Goal: Navigation & Orientation: Understand site structure

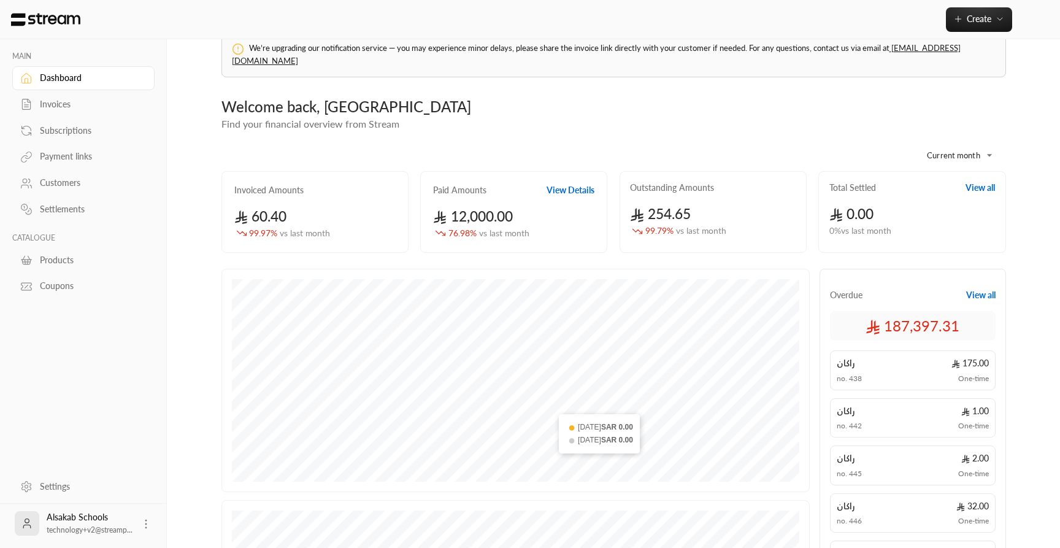
scroll to position [359, 0]
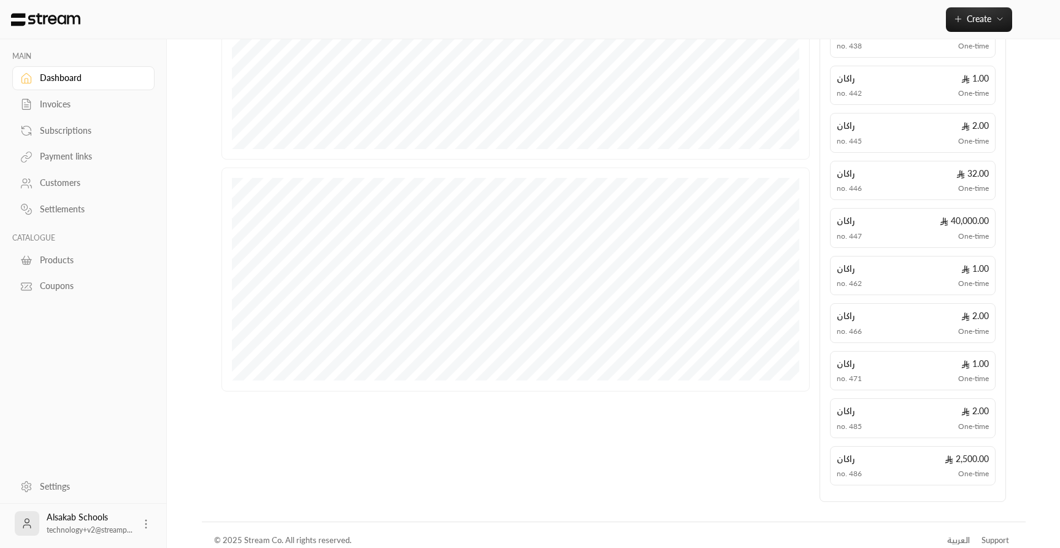
click at [954, 232] on div "العربية" at bounding box center [958, 540] width 23 height 12
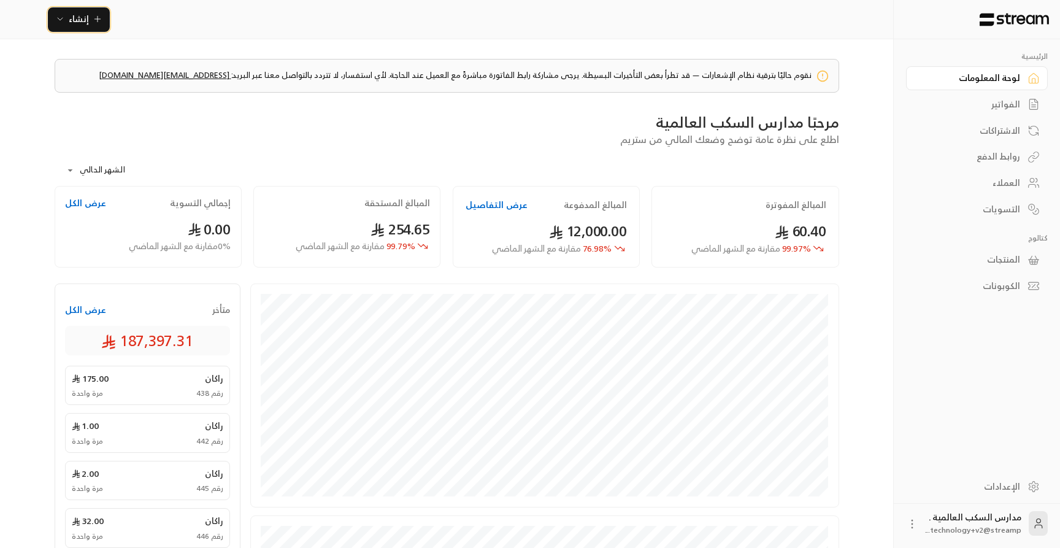
click at [101, 29] on button "إنشاء" at bounding box center [79, 19] width 62 height 25
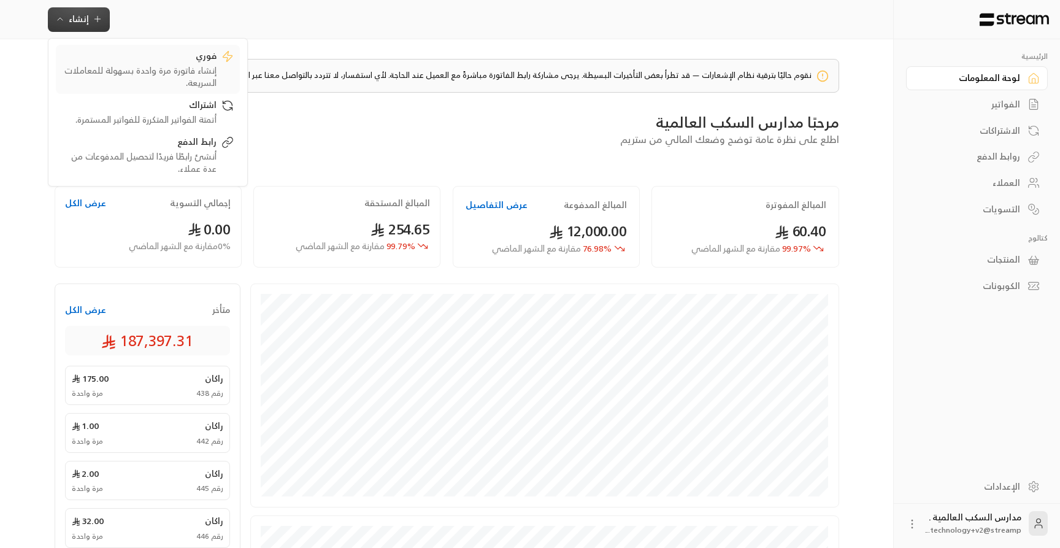
click at [112, 52] on div "فوري" at bounding box center [139, 57] width 155 height 15
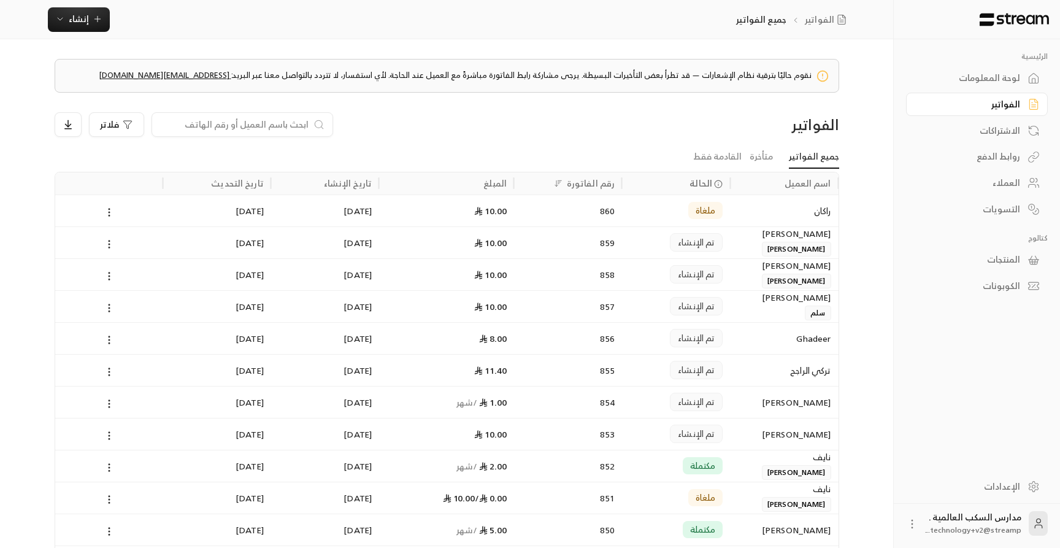
click at [989, 292] on div "الكوبونات" at bounding box center [970, 286] width 99 height 12
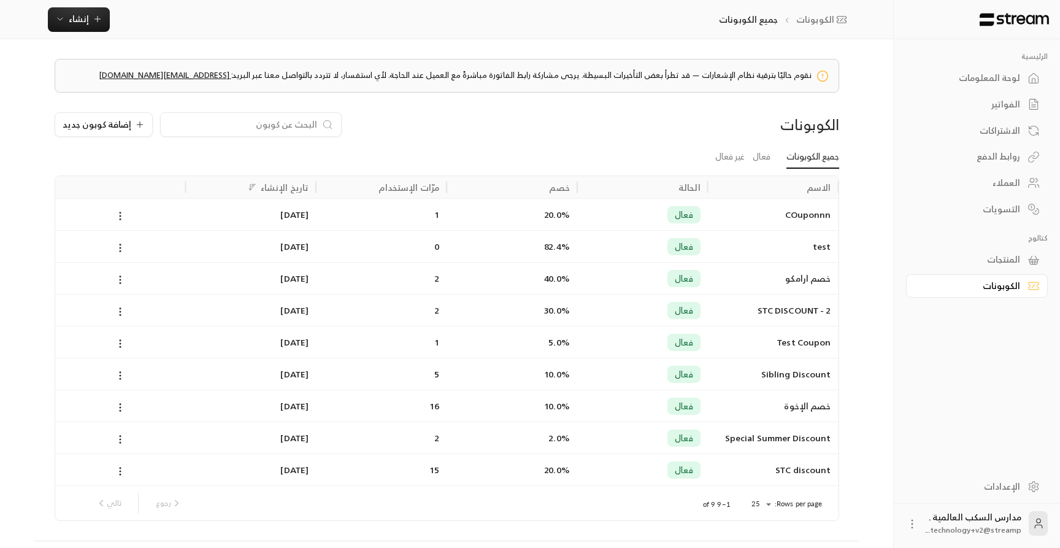
click at [989, 258] on div "المنتجات" at bounding box center [970, 259] width 99 height 12
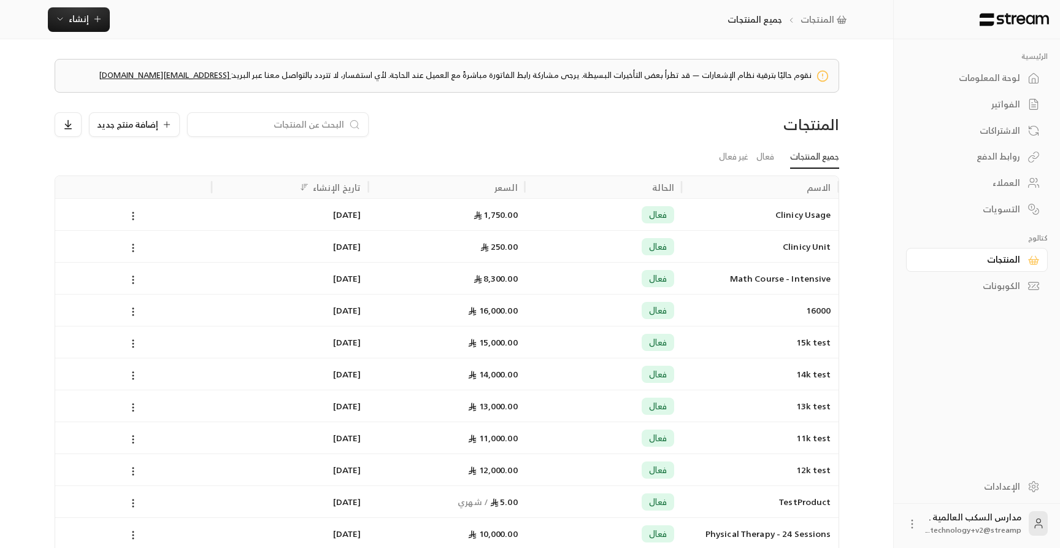
click at [1005, 185] on div "العملاء" at bounding box center [970, 183] width 99 height 12
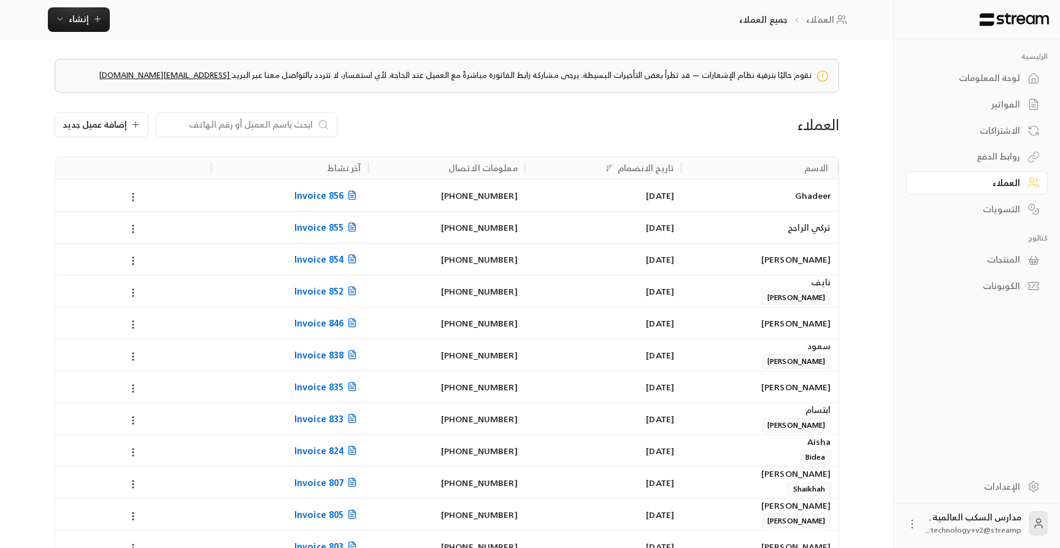
click at [1005, 156] on div "روابط الدفع" at bounding box center [970, 156] width 99 height 12
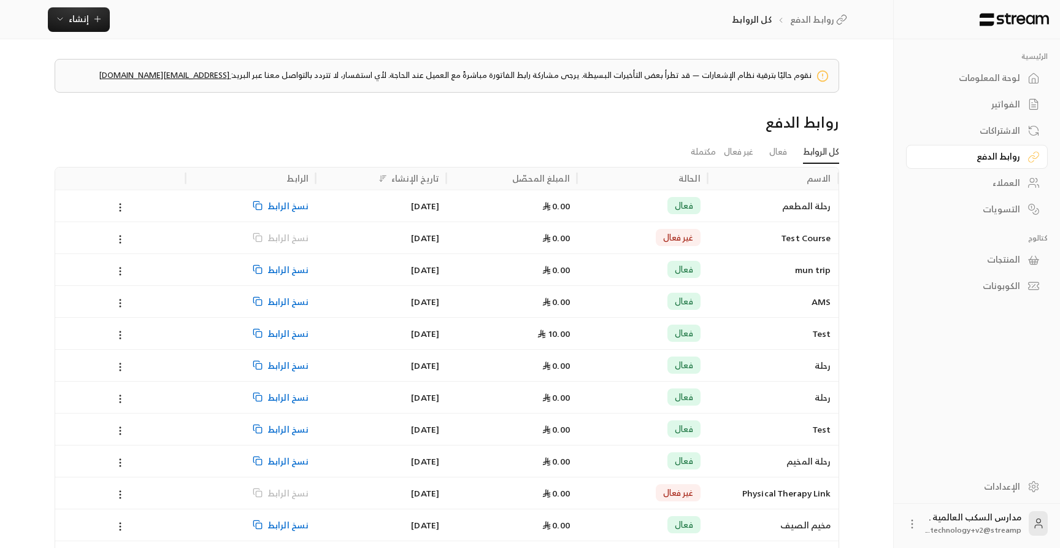
click at [1010, 134] on div "الاشتراكات" at bounding box center [970, 131] width 99 height 12
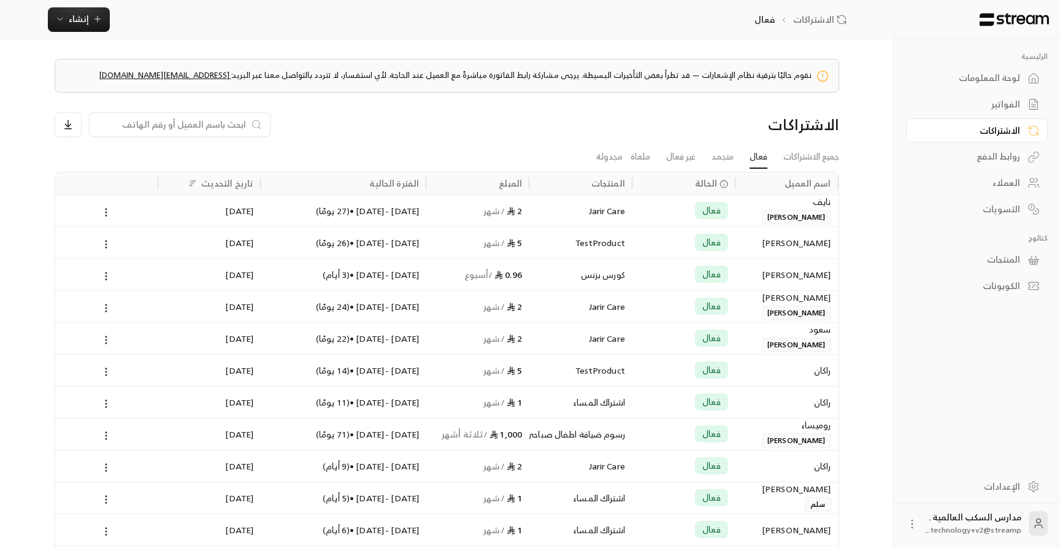
click at [1011, 107] on div "الفواتير" at bounding box center [970, 104] width 99 height 12
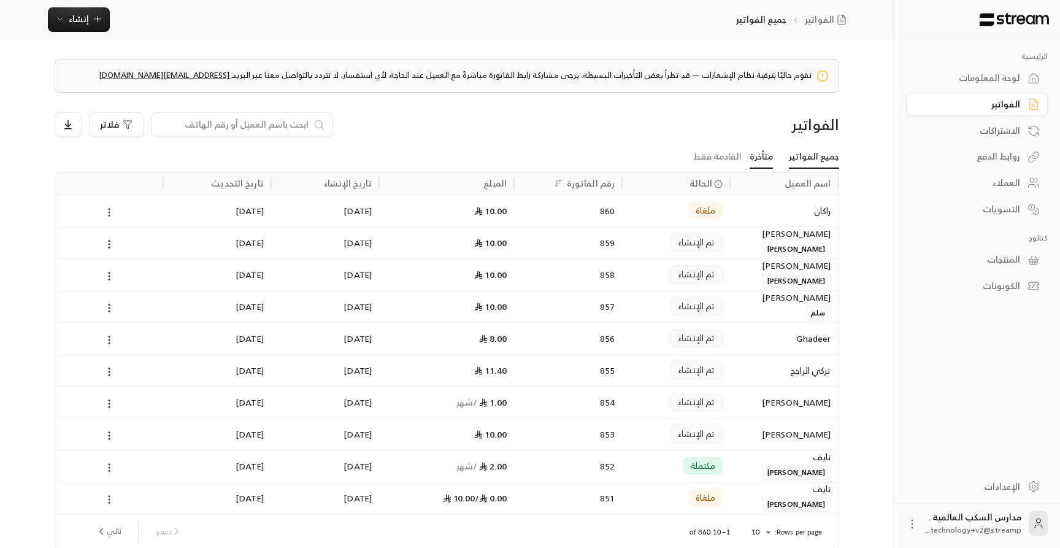
click at [761, 155] on link "متأخرة" at bounding box center [760, 158] width 23 height 22
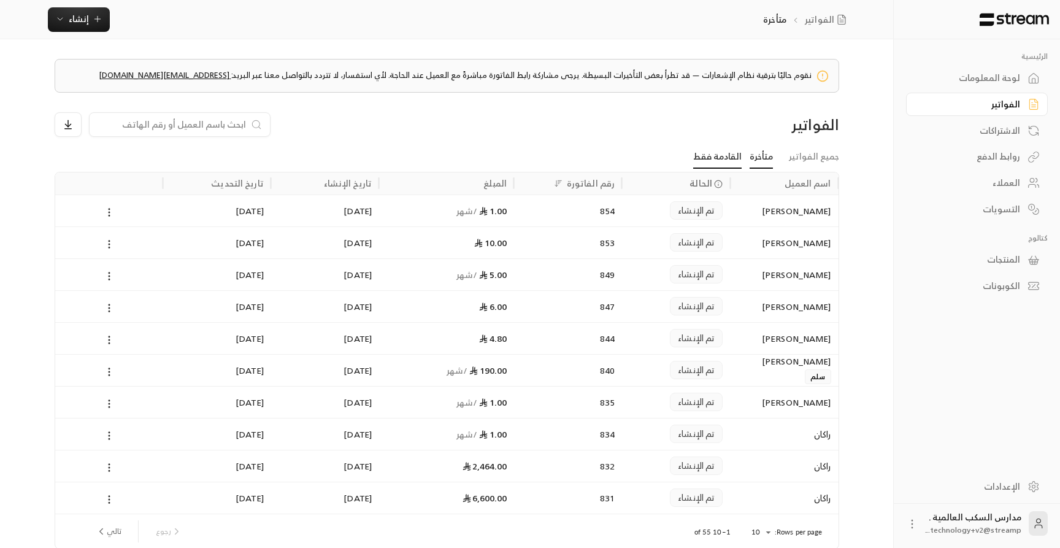
click at [724, 163] on link "القادمة فقط" at bounding box center [717, 158] width 48 height 22
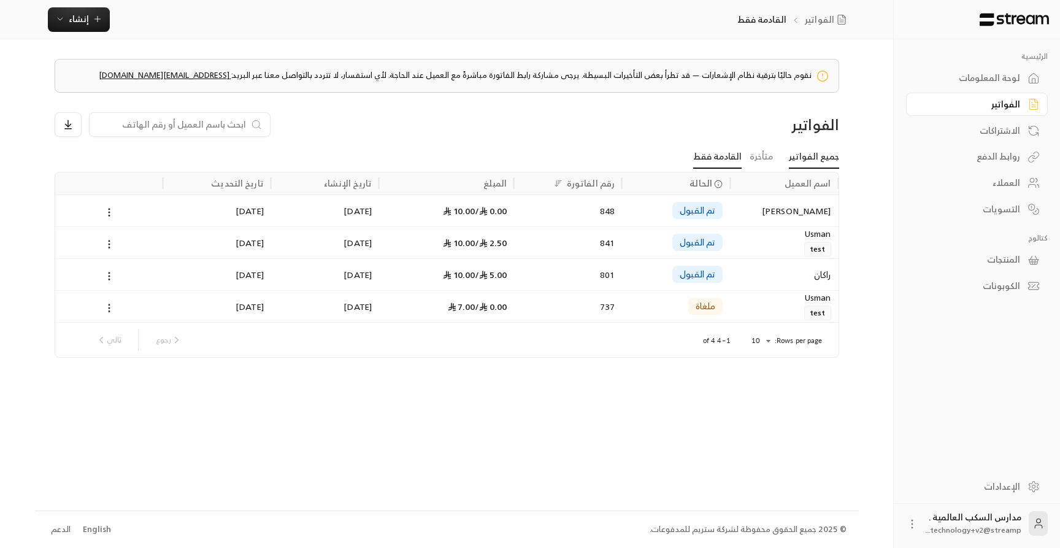
click at [811, 159] on link "جميع الفواتير" at bounding box center [814, 158] width 50 height 22
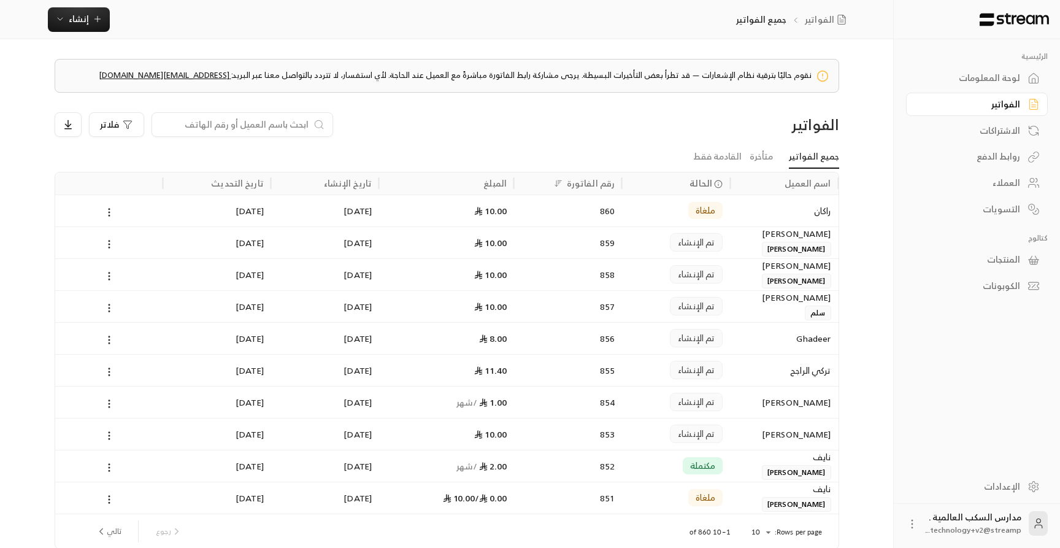
click at [999, 75] on div "لوحة المعلومات" at bounding box center [970, 78] width 99 height 12
